Goal: Contribute content: Add original content to the website for others to see

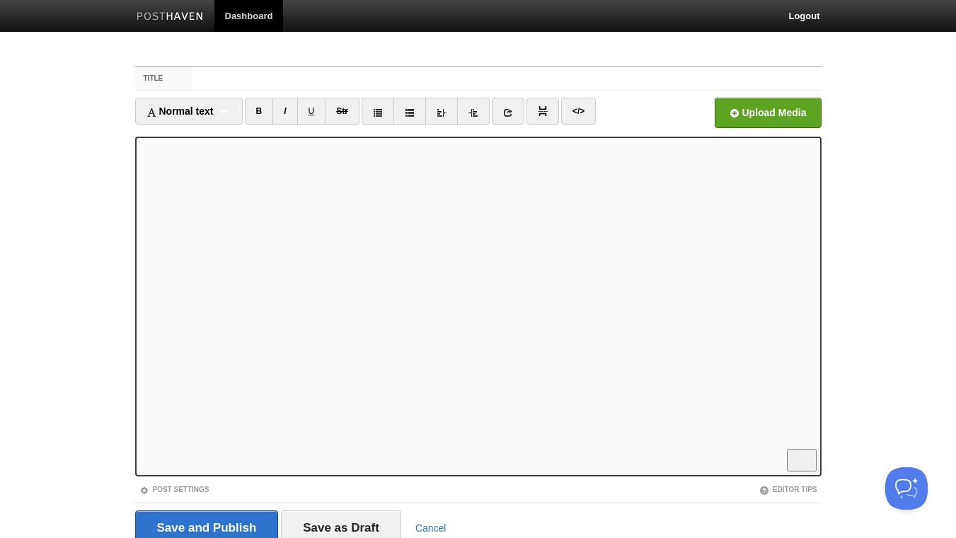
click at [139, 147] on iframe at bounding box center [478, 307] width 687 height 340
click at [582, 111] on link "</>" at bounding box center [578, 111] width 35 height 27
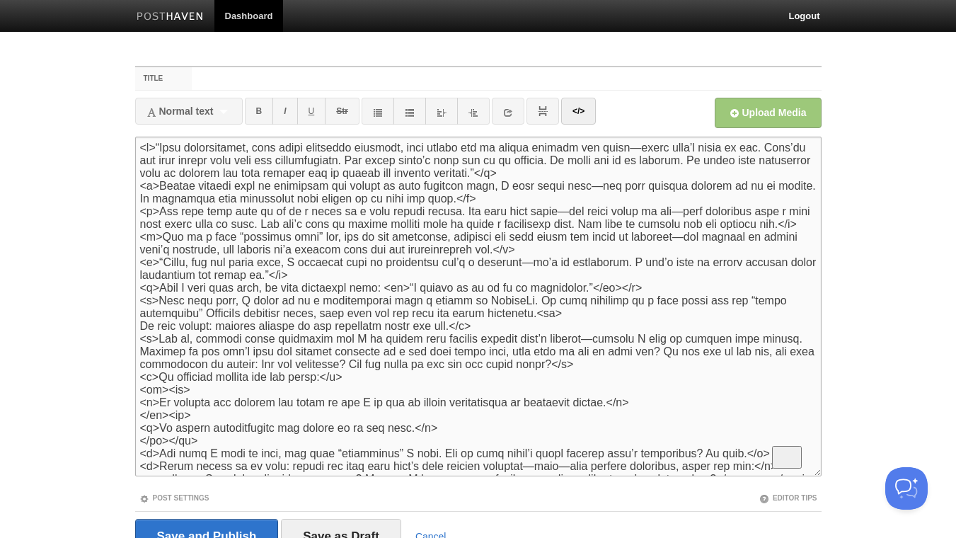
click at [139, 147] on textarea "To enrich screen reader interactions, please activate Accessibility in Grammarl…" at bounding box center [478, 307] width 687 height 340
drag, startPoint x: 206, startPoint y: 147, endPoint x: 127, endPoint y: 145, distance: 79.3
click at [135, 145] on textarea "To enrich screen reader interactions, please activate Accessibility in Grammarl…" at bounding box center [478, 307] width 687 height 340
click at [641, 173] on textarea "To enrich screen reader interactions, please activate Accessibility in Grammarl…" at bounding box center [478, 307] width 687 height 340
paste textarea "<blockquote>"
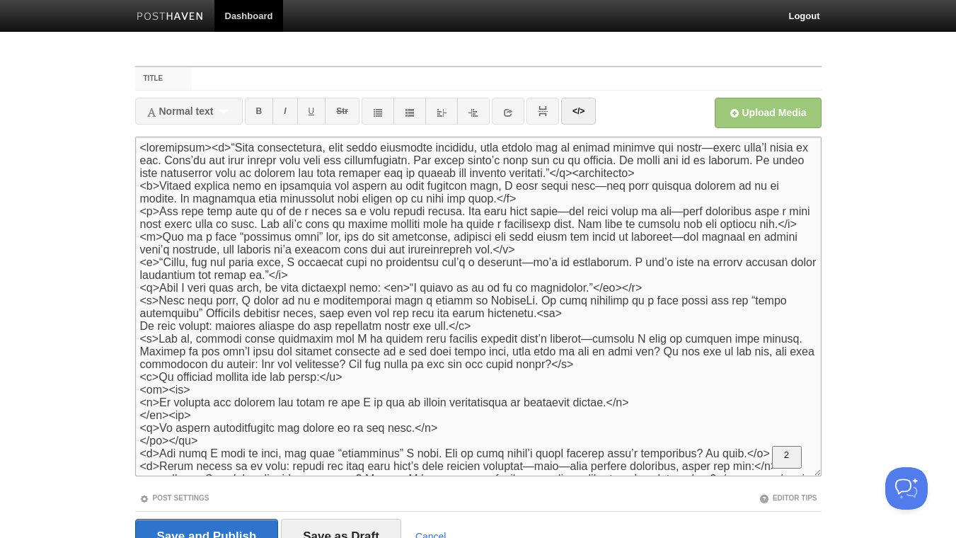
click at [631, 176] on textarea "To enrich screen reader interactions, please activate Accessibility in Grammarl…" at bounding box center [478, 307] width 687 height 340
click at [575, 116] on link "</>" at bounding box center [578, 111] width 35 height 27
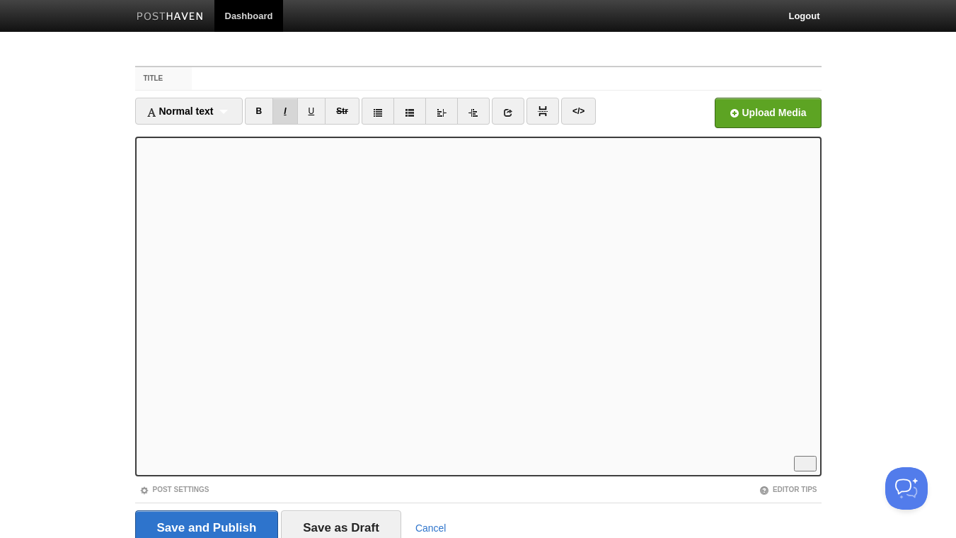
click at [290, 114] on link "I" at bounding box center [284, 111] width 25 height 27
click at [263, 108] on link "B" at bounding box center [259, 111] width 29 height 27
click at [581, 110] on link "</>" at bounding box center [578, 111] width 35 height 27
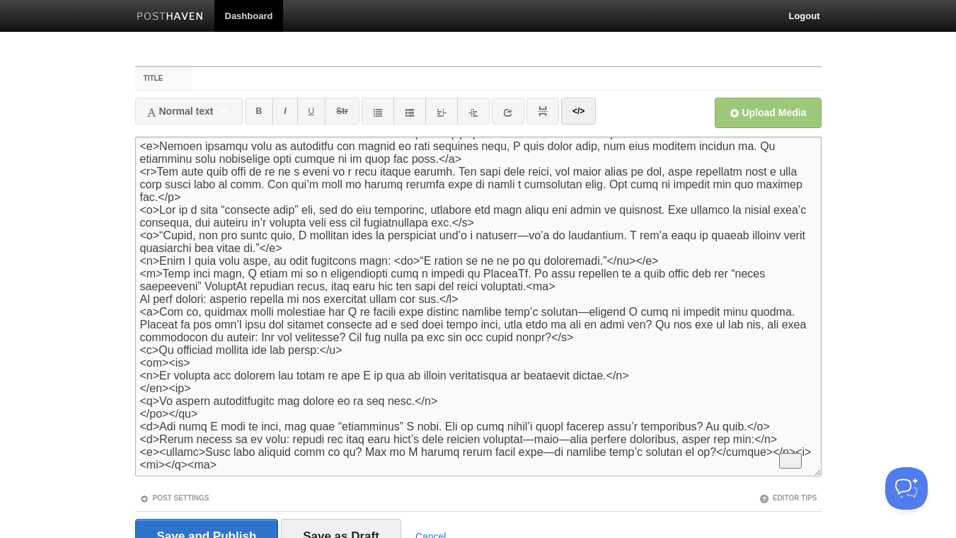
scroll to position [0, 0]
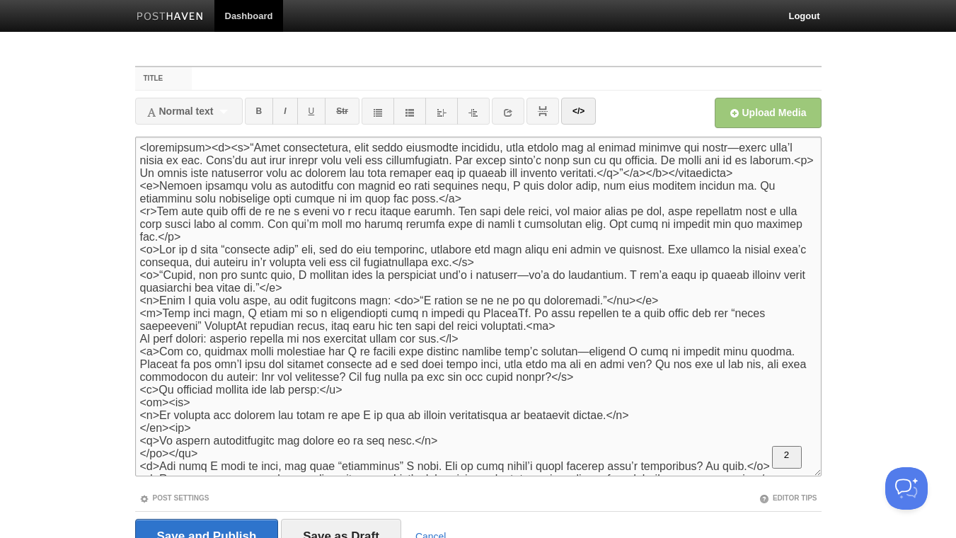
drag, startPoint x: 206, startPoint y: 149, endPoint x: 127, endPoint y: 150, distance: 78.6
click at [135, 150] on textarea "To enrich screen reader interactions, please activate Accessibility in Grammarl…" at bounding box center [478, 307] width 687 height 340
click at [140, 299] on textarea "To enrich screen reader interactions, please activate Accessibility in Grammarl…" at bounding box center [478, 307] width 687 height 340
paste textarea "blockquote><"
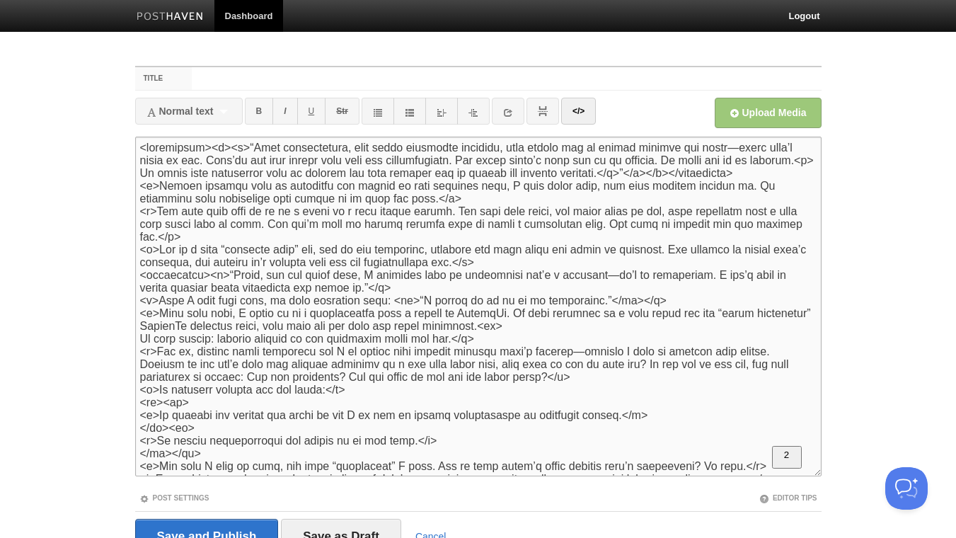
click at [394, 313] on textarea "To enrich screen reader interactions, please activate Accessibility in Grammarl…" at bounding box center [478, 307] width 687 height 340
paste textarea "<blockquote>"
click at [378, 308] on textarea "To enrich screen reader interactions, please activate Accessibility in Grammarl…" at bounding box center [478, 307] width 687 height 340
type textarea "<loremipsum><d><s>“Amet consectetura, elit seddo eiusmodte incididu, utla etdol…"
click at [582, 113] on link "</>" at bounding box center [578, 111] width 35 height 27
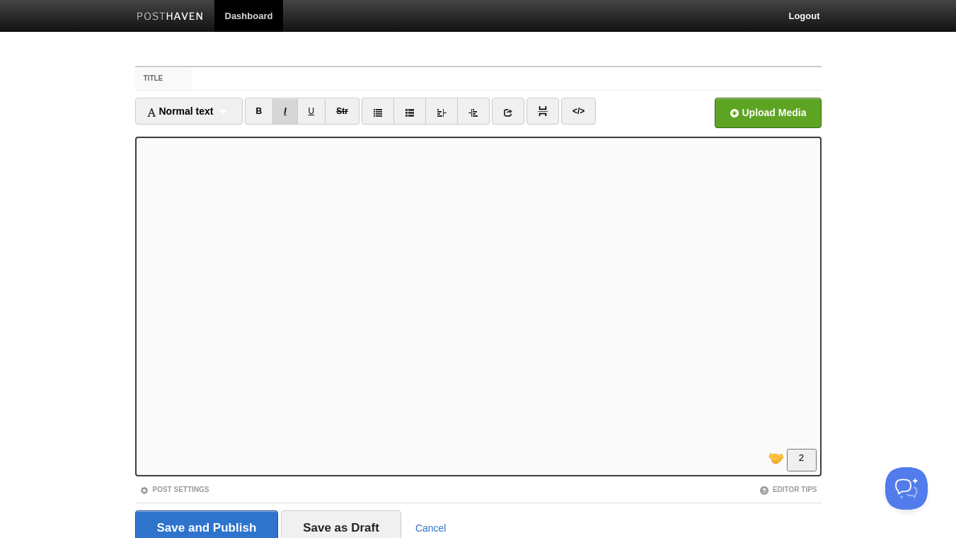
click at [289, 110] on link "I" at bounding box center [284, 111] width 25 height 27
click at [261, 112] on link "B" at bounding box center [259, 111] width 29 height 27
click at [259, 113] on link "B" at bounding box center [259, 111] width 29 height 27
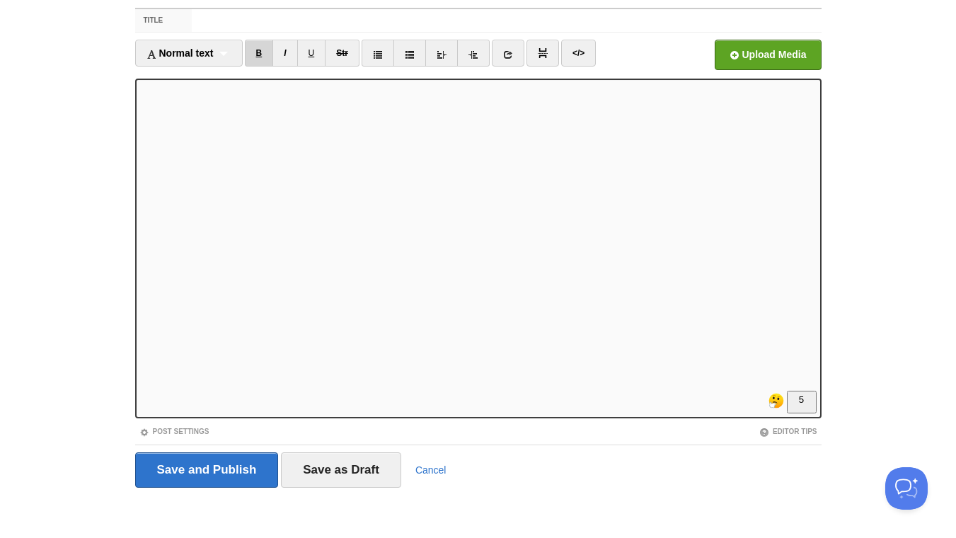
click at [260, 55] on link "B" at bounding box center [259, 53] width 29 height 27
click at [354, 21] on input "Title" at bounding box center [506, 20] width 629 height 23
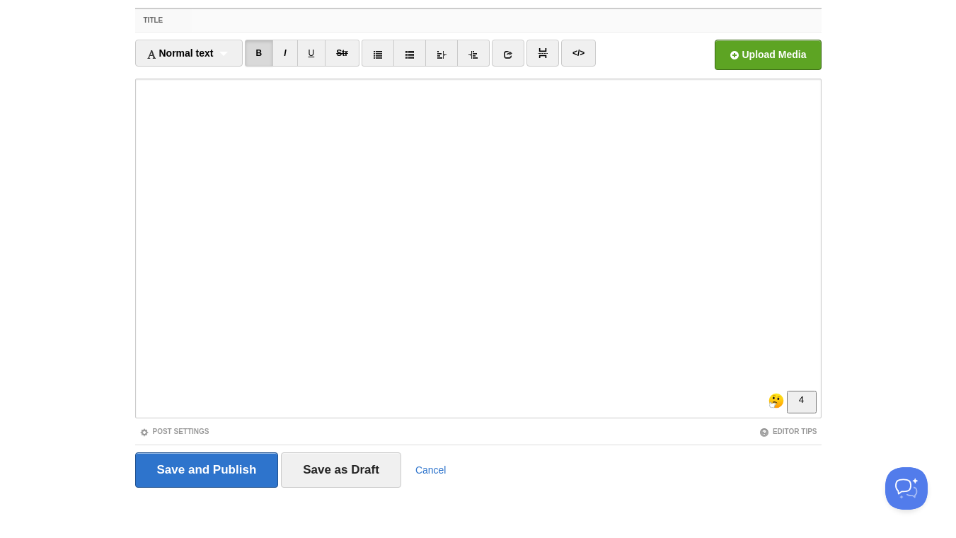
paste input "Every measuring stick of success is wrong—except the one you choose."
drag, startPoint x: 562, startPoint y: 21, endPoint x: 409, endPoint y: 28, distance: 153.0
click at [409, 28] on input "Every measuring stick of success is wrong—except the one you choose." at bounding box center [506, 20] width 629 height 23
click at [426, 23] on input "Every measuring stick of success is wrong—except the one you choose." at bounding box center [506, 20] width 629 height 23
drag, startPoint x: 420, startPoint y: 20, endPoint x: 408, endPoint y: 23, distance: 12.4
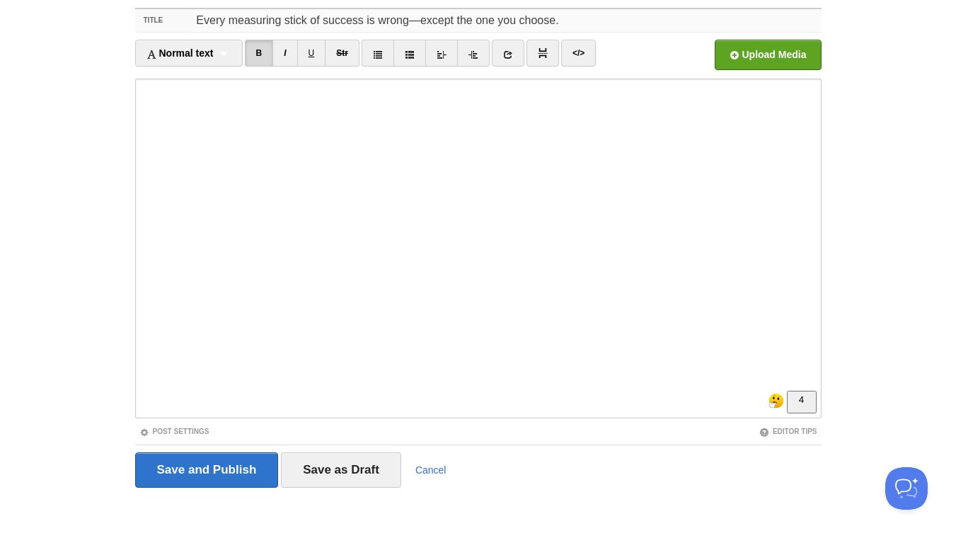
click at [408, 23] on input "Every measuring stick of success is wrong—except the one you choose." at bounding box center [506, 20] width 629 height 23
drag, startPoint x: 550, startPoint y: 20, endPoint x: 464, endPoint y: 26, distance: 86.6
click at [464, 26] on input "Every measuring stick of success is wrong. Except the one you choose." at bounding box center [506, 20] width 629 height 23
type input "Every measuring stick of success is wrong. Except this one."
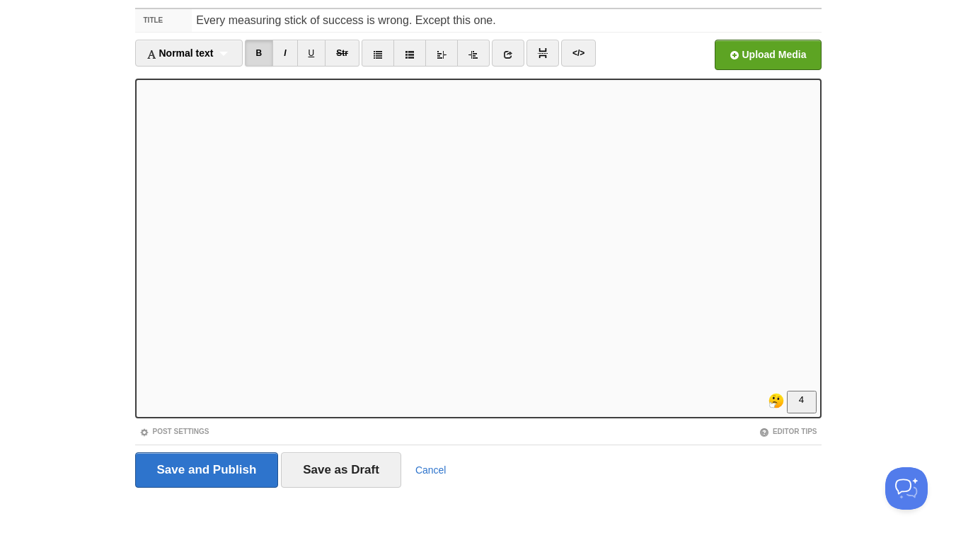
scroll to position [0, 0]
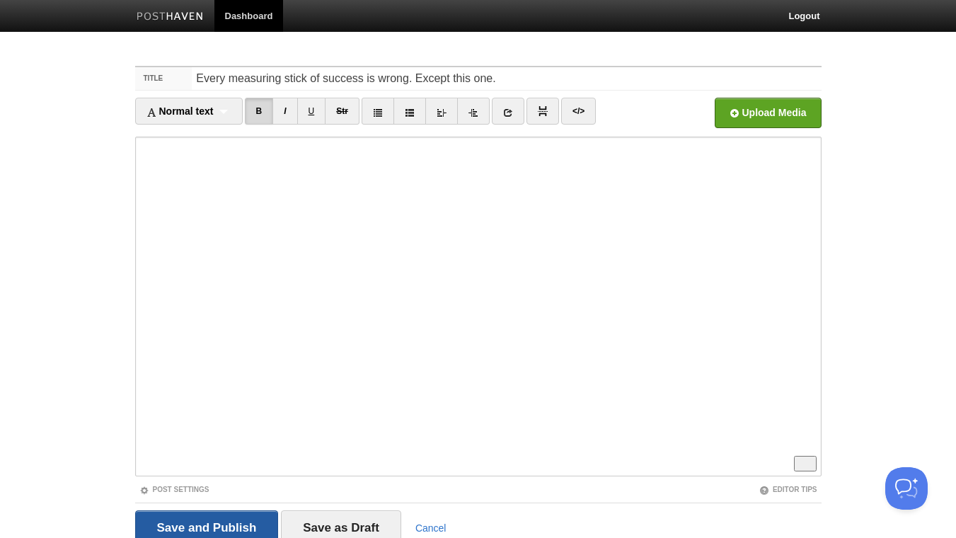
click at [218, 527] on input "Save and Publish" at bounding box center [207, 527] width 144 height 35
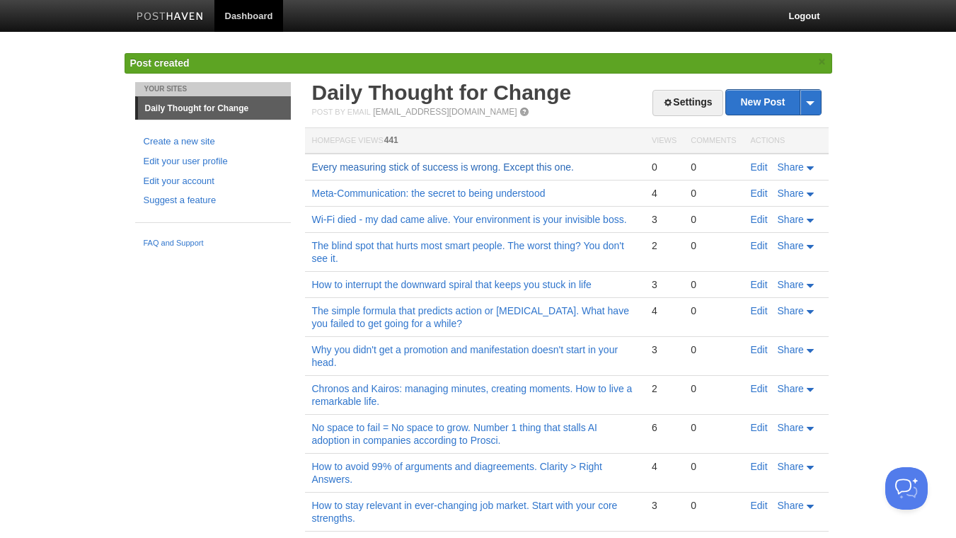
click at [419, 172] on link "Every measuring stick of success is wrong. Except this one." at bounding box center [443, 166] width 262 height 11
